Goal: Navigation & Orientation: Find specific page/section

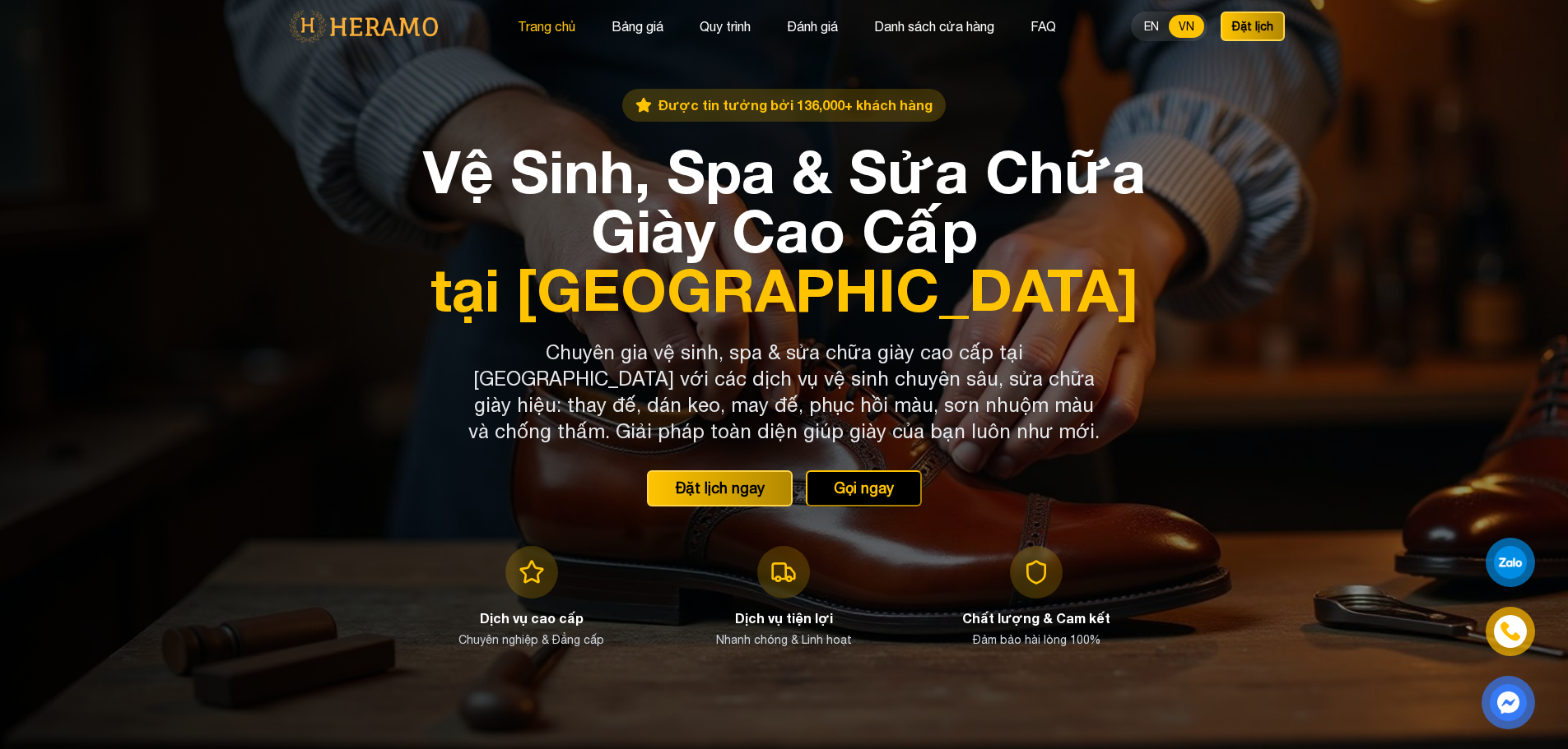
click at [536, 30] on button "Trang chủ" at bounding box center [546, 27] width 67 height 22
click at [616, 20] on button "Bảng giá" at bounding box center [637, 27] width 62 height 22
click at [549, 25] on button "Trang chủ" at bounding box center [546, 27] width 67 height 22
click at [963, 28] on button "Danh sách cửa hàng" at bounding box center [934, 27] width 130 height 22
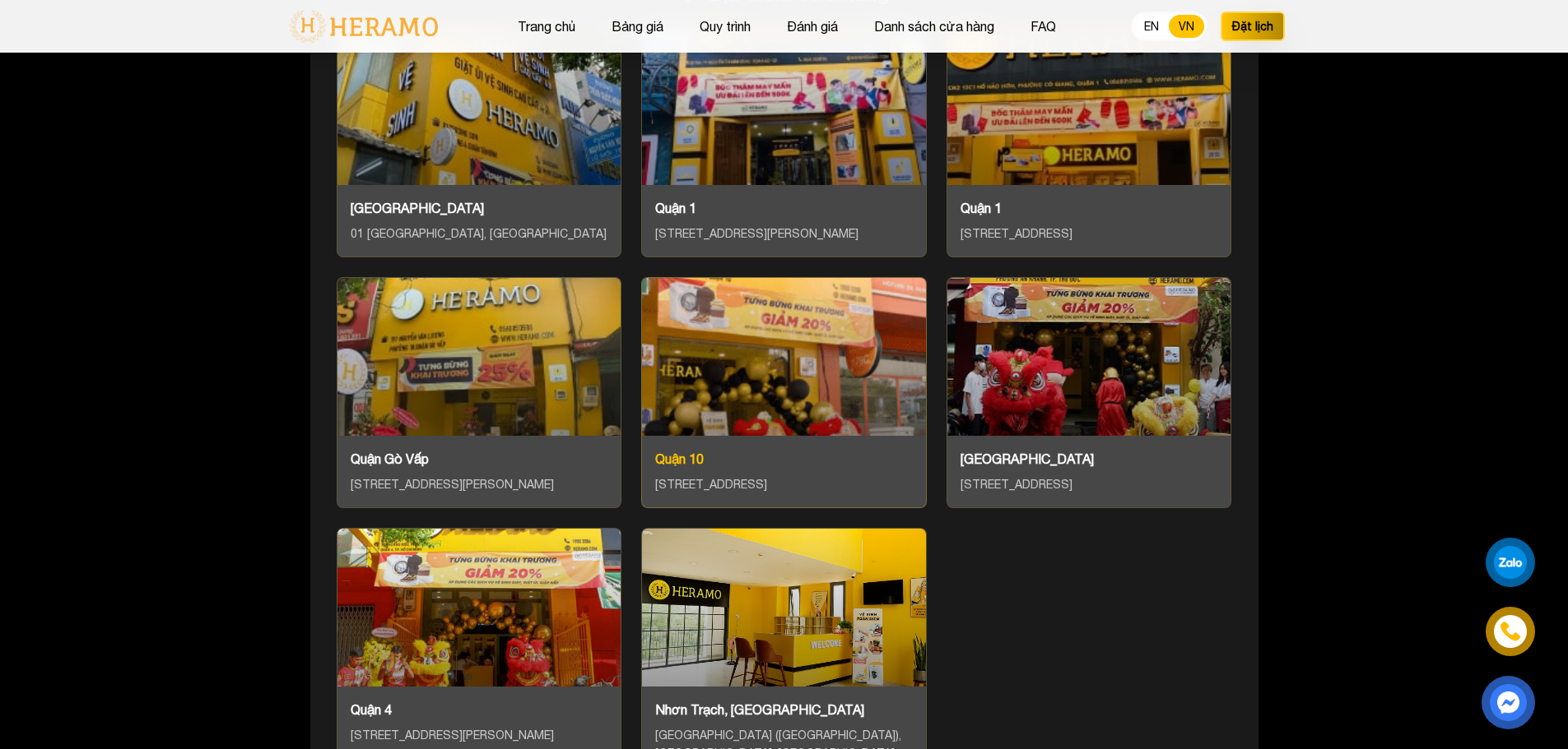
scroll to position [6881, 0]
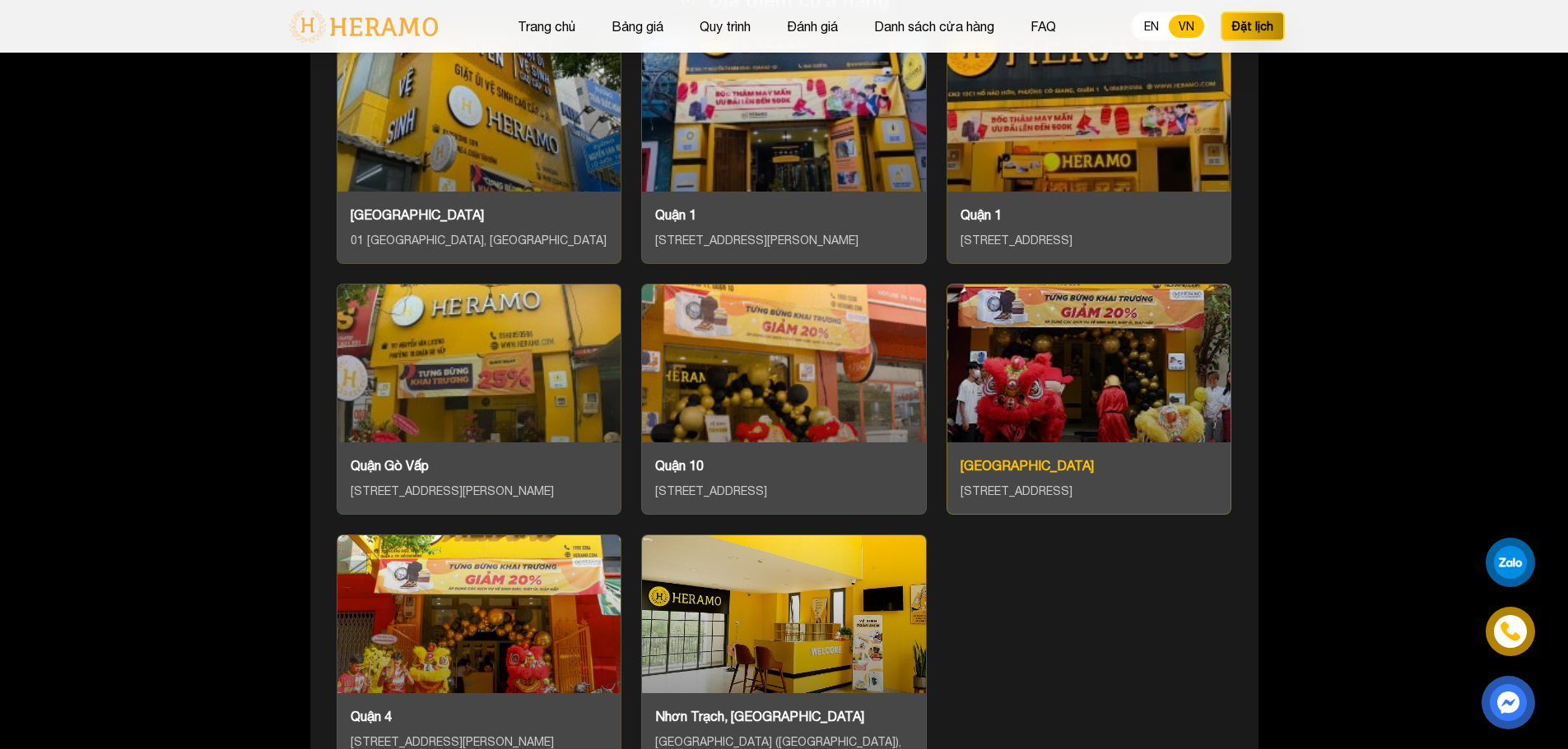
click at [1090, 482] on div "[STREET_ADDRESS]" at bounding box center [1089, 490] width 258 height 19
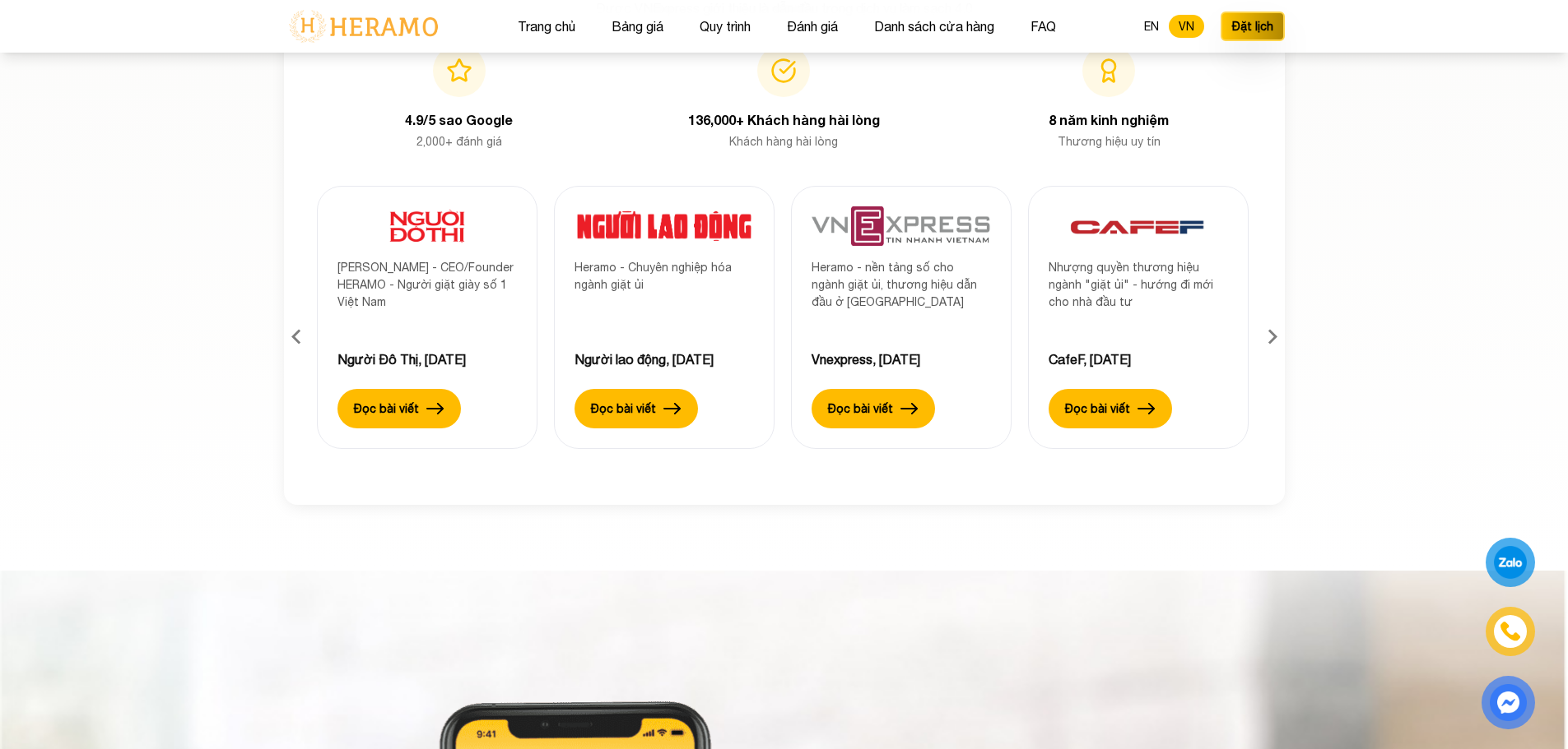
scroll to position [4906, 0]
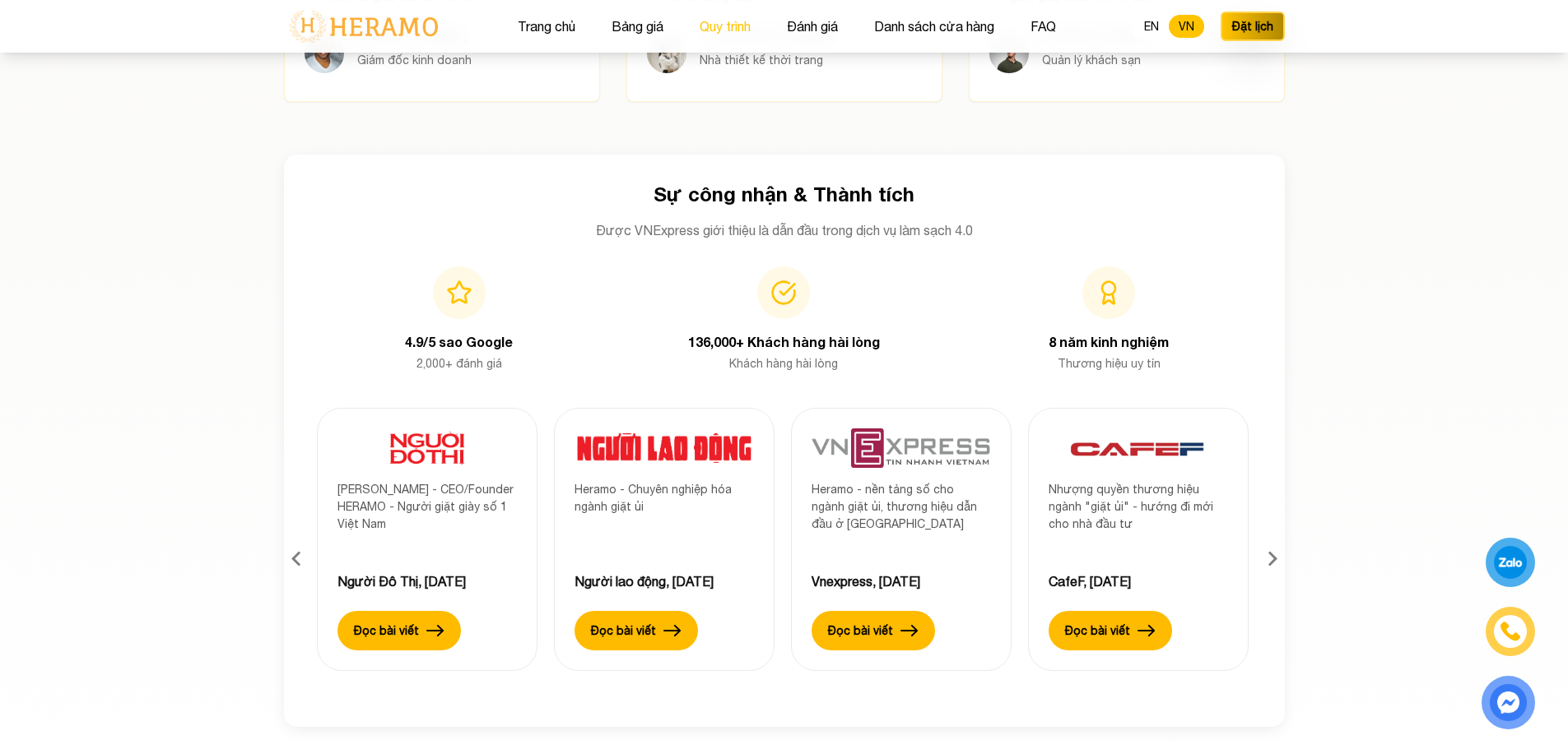
click at [730, 25] on button "Quy trình" at bounding box center [726, 27] width 61 height 22
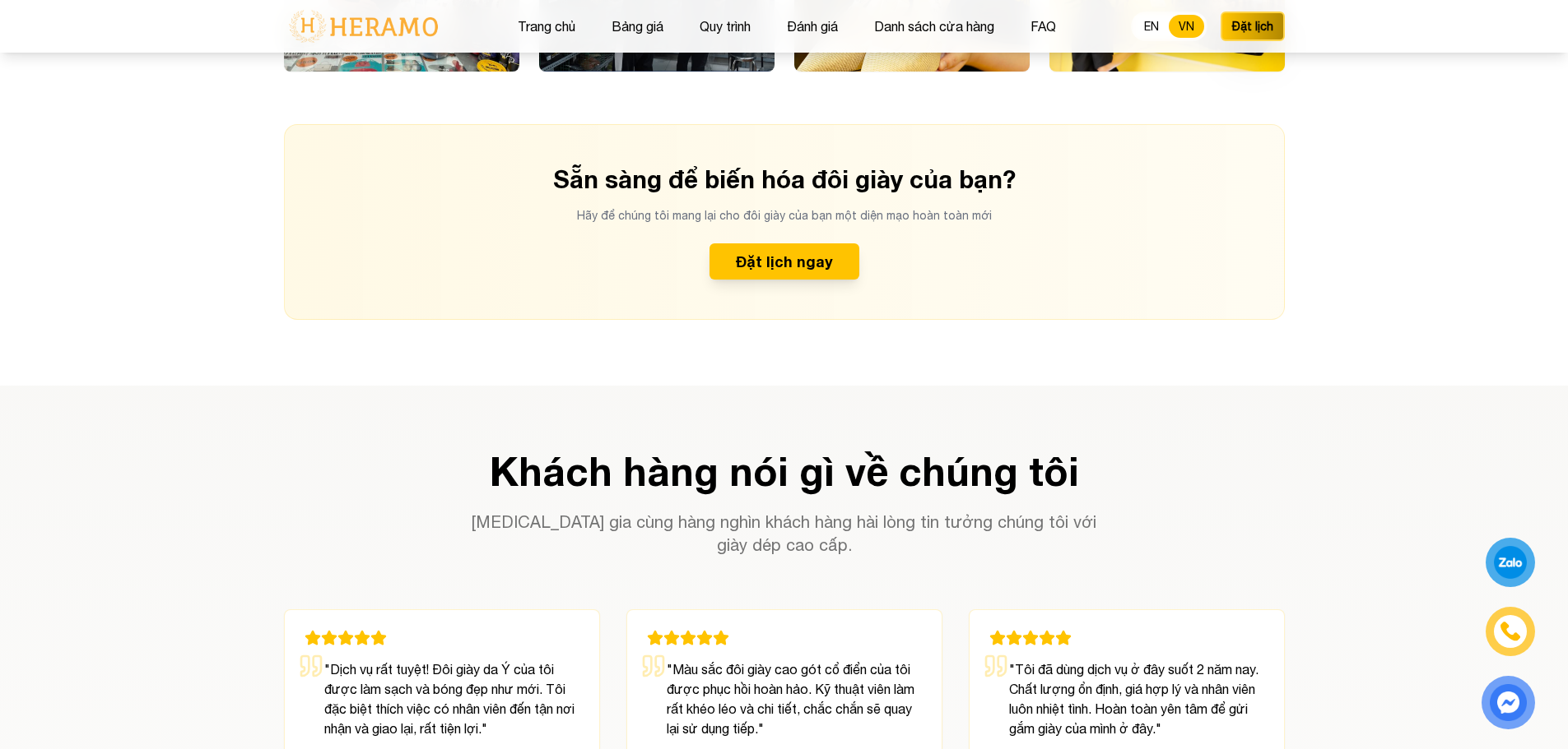
scroll to position [4166, 0]
